Goal: Check status: Check status

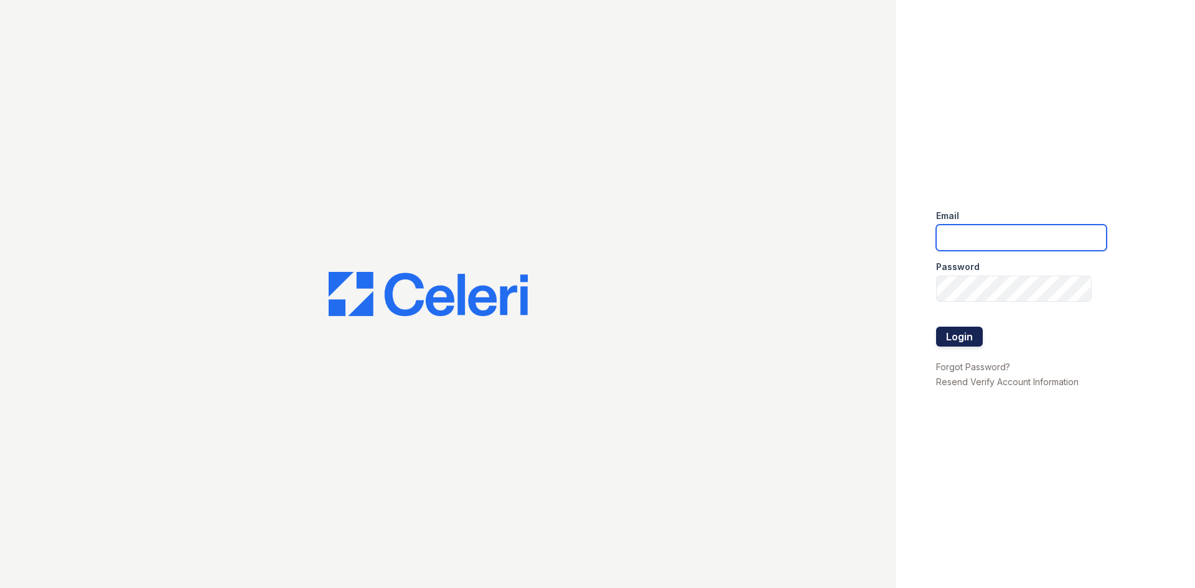
type input "arrivelex@trinity-pm.com"
drag, startPoint x: 957, startPoint y: 331, endPoint x: 959, endPoint y: 337, distance: 7.1
click at [959, 337] on button "Login" at bounding box center [959, 337] width 47 height 20
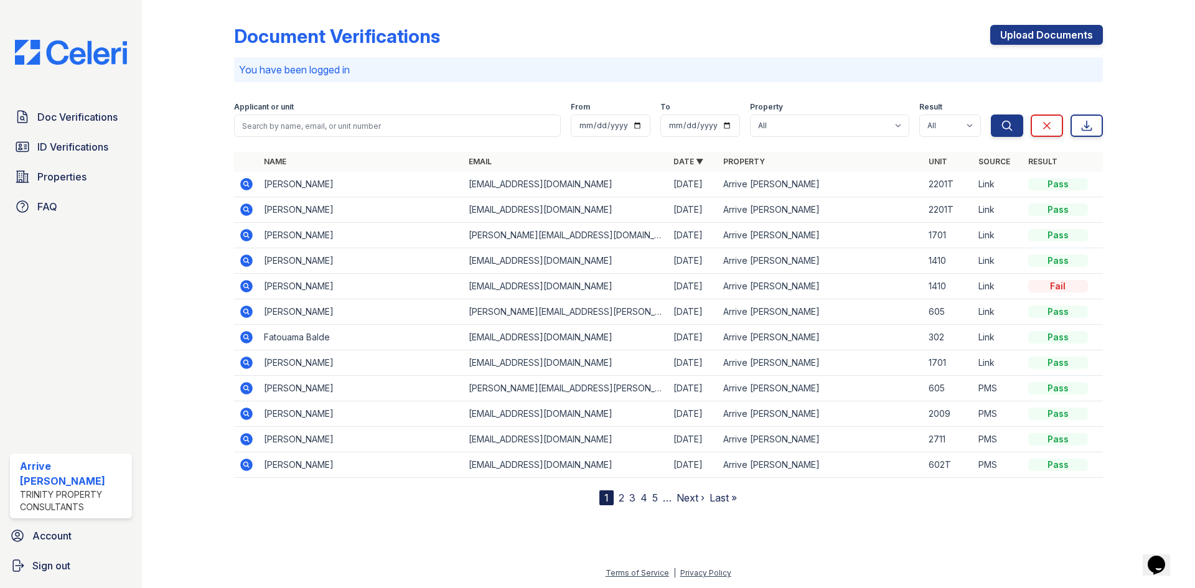
click at [243, 184] on icon at bounding box center [246, 184] width 12 height 12
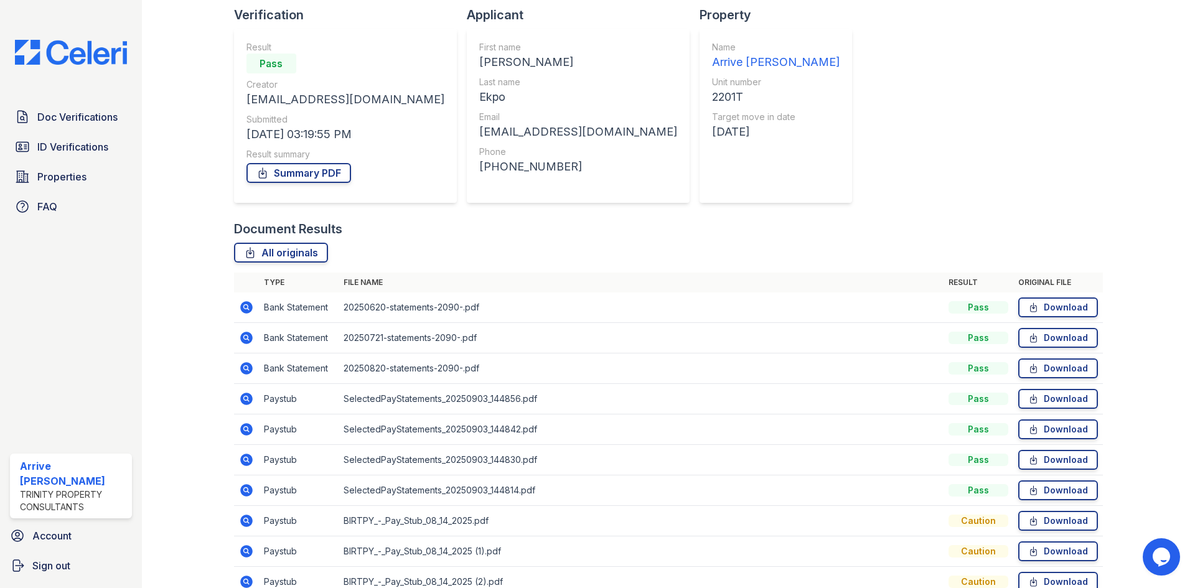
scroll to position [211, 0]
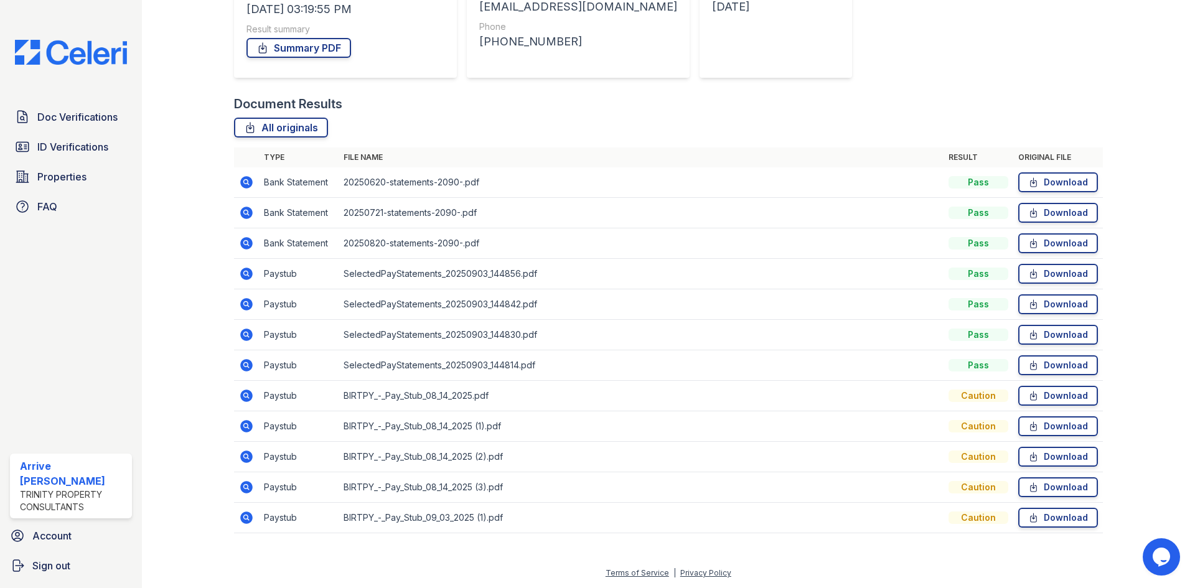
click at [235, 524] on td at bounding box center [246, 518] width 25 height 31
click at [243, 520] on icon at bounding box center [246, 518] width 12 height 12
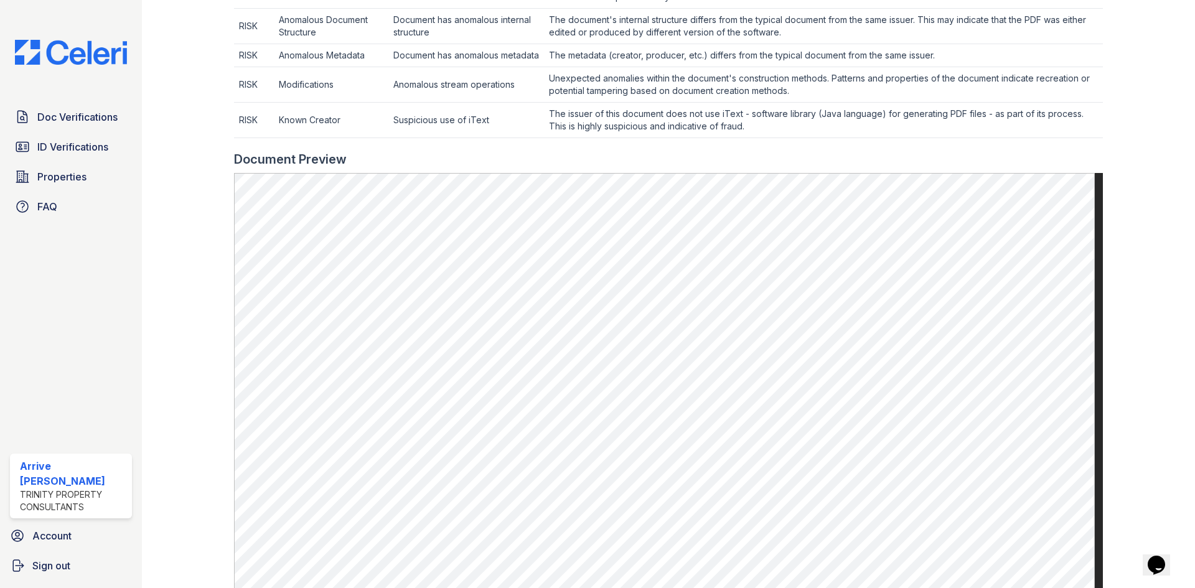
scroll to position [560, 0]
